Goal: Task Accomplishment & Management: Use online tool/utility

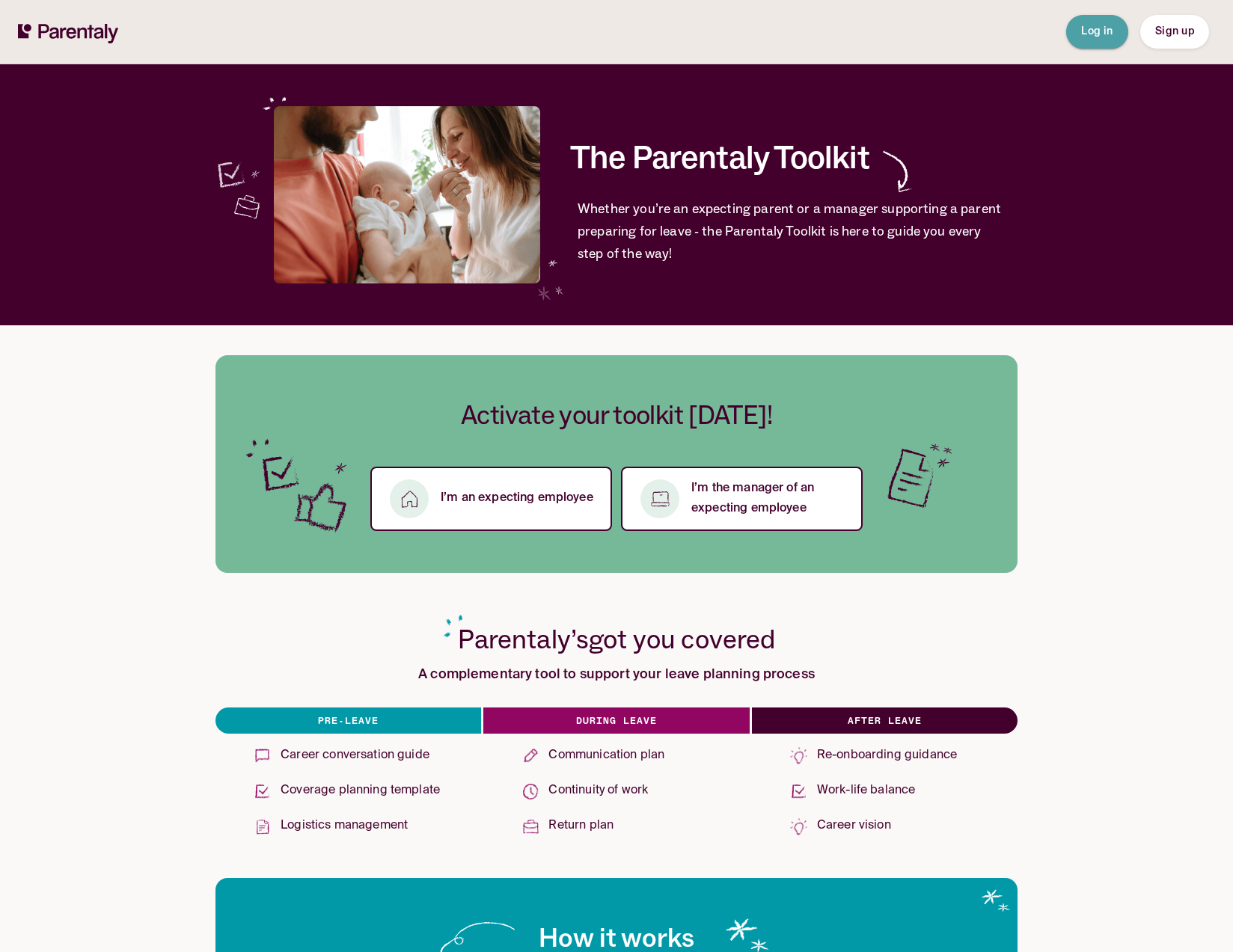
click at [1111, 37] on span "Log in" at bounding box center [1097, 32] width 33 height 15
